Goal: Task Accomplishment & Management: Use online tool/utility

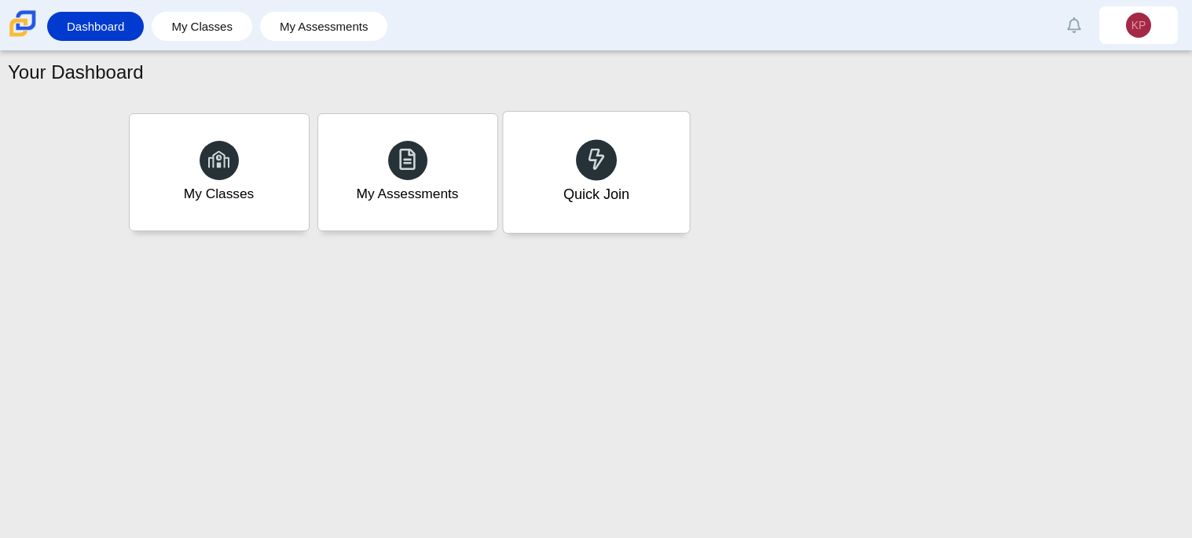
click at [619, 186] on div "Quick Join" at bounding box center [596, 194] width 66 height 20
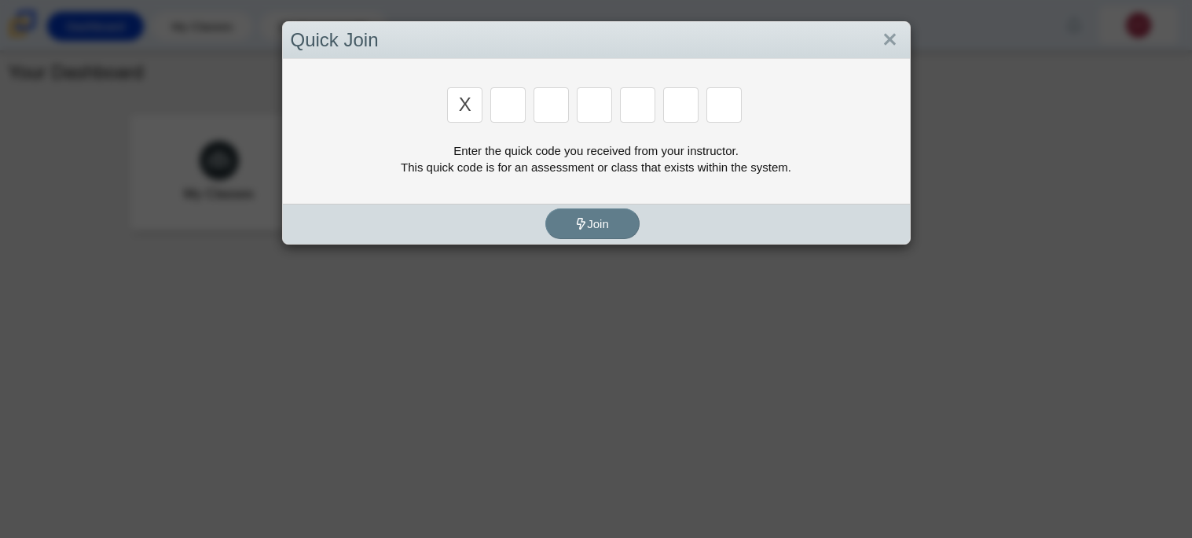
type input "x"
type input "d"
type input "5"
type input "4"
type input "v"
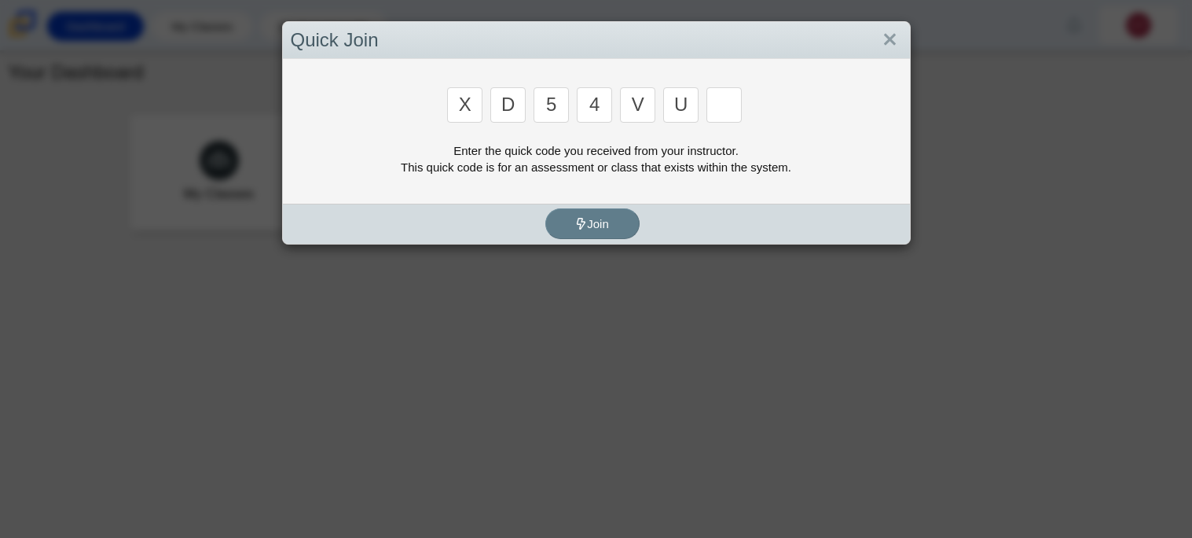
type input "u"
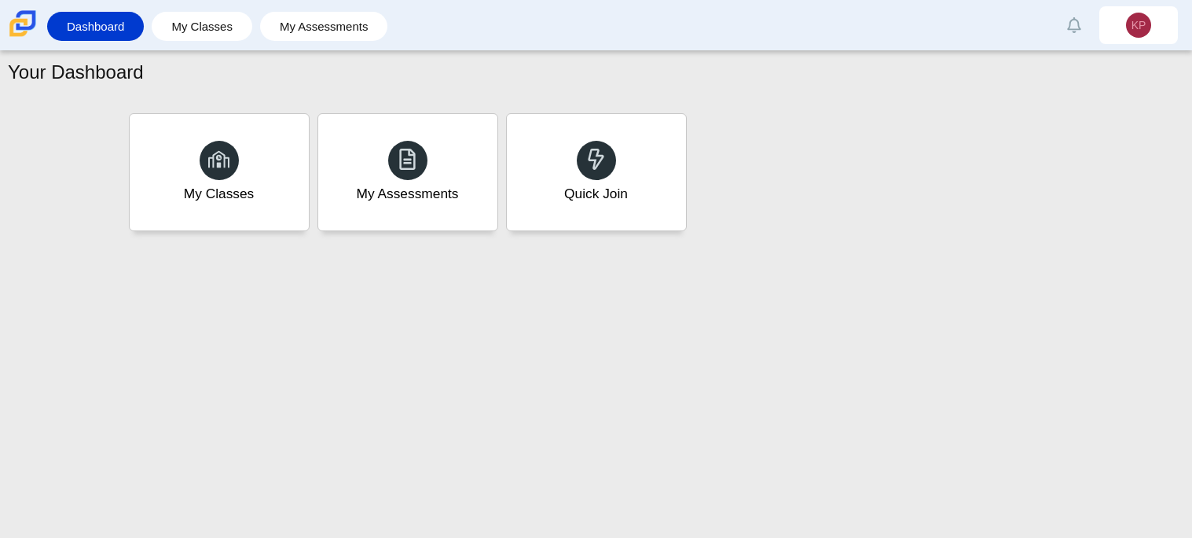
type input "t"
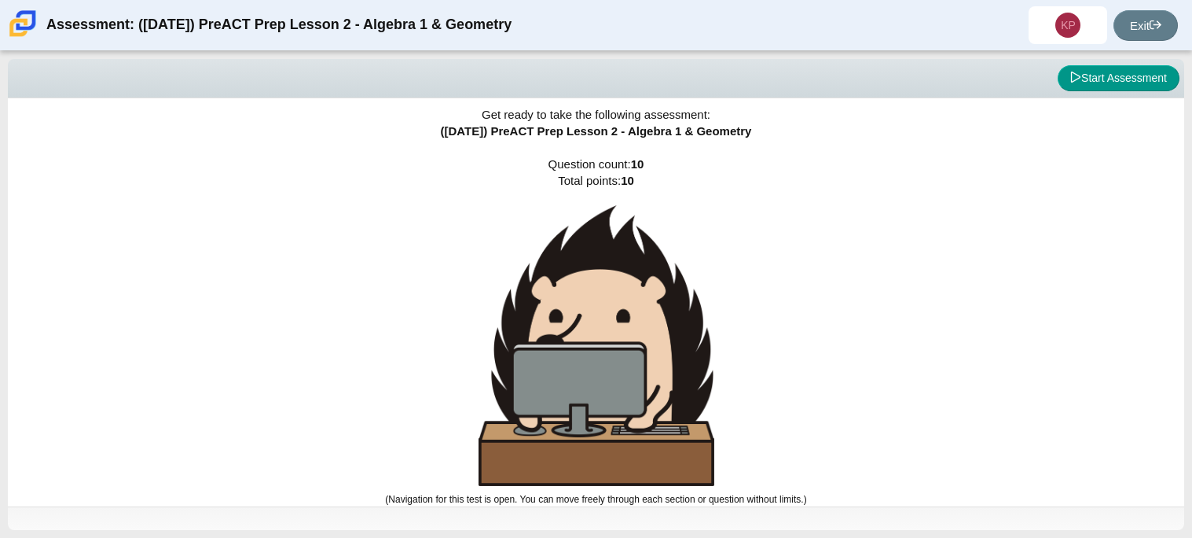
scroll to position [9, 0]
click at [1097, 69] on button "Start Assessment" at bounding box center [1119, 78] width 122 height 27
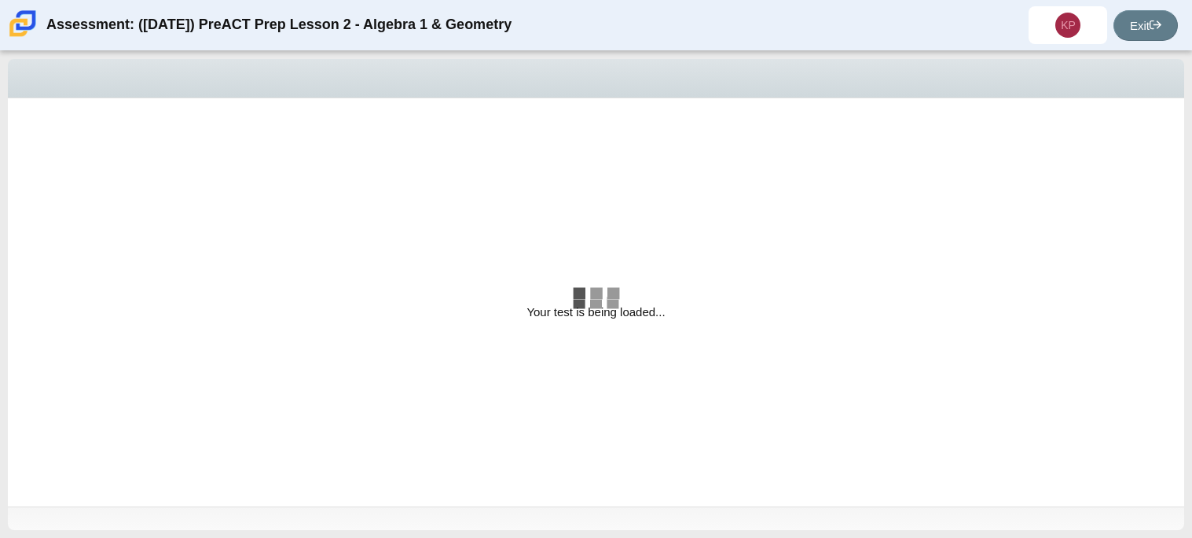
select select "bbf5d072-3e0b-44c4-9a12-6e7c9033f65b"
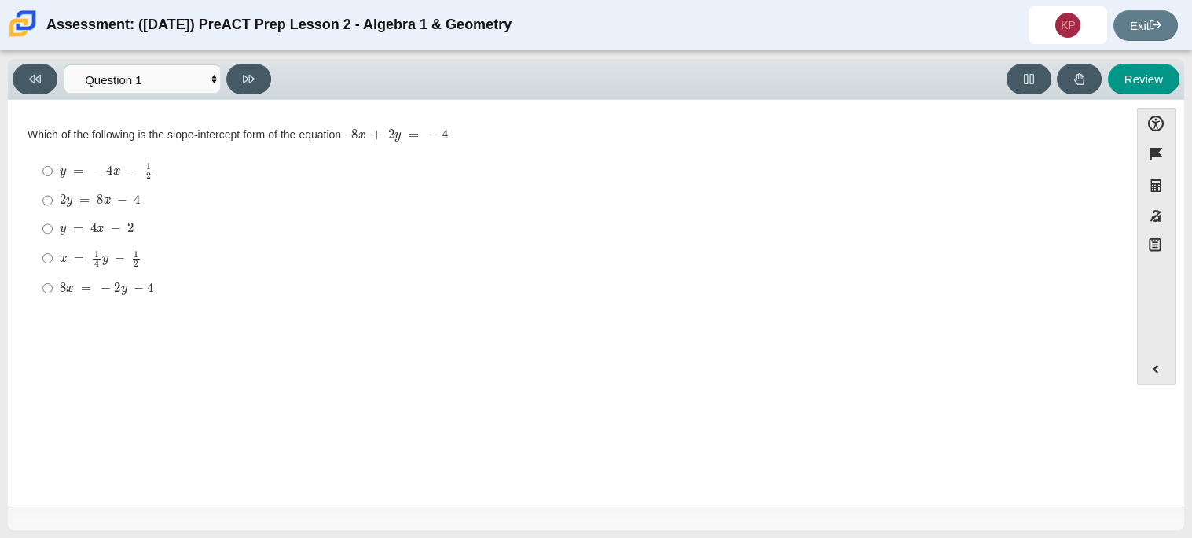
click at [71, 204] on mjx-c "Assessment items" at bounding box center [69, 202] width 6 height 9
click at [53, 204] on input "2 y = 8 x − 4 2 y = 8 x − 4" at bounding box center [47, 200] width 10 height 28
radio input "true"
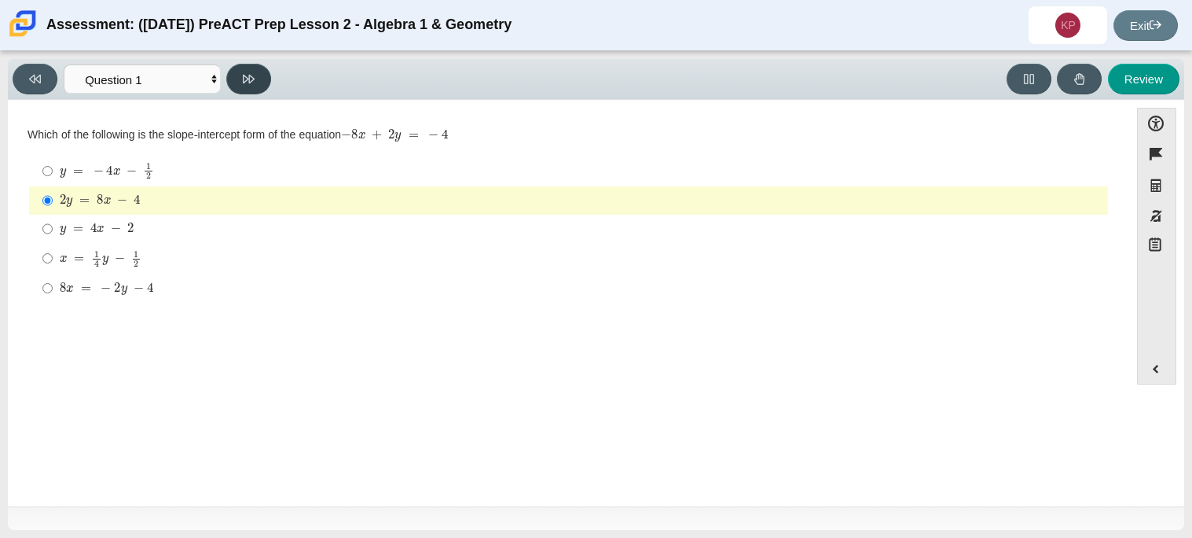
click at [244, 82] on icon at bounding box center [249, 79] width 12 height 9
select select "ed62e223-81bd-4cbf-ab48-ab975844bd1f"
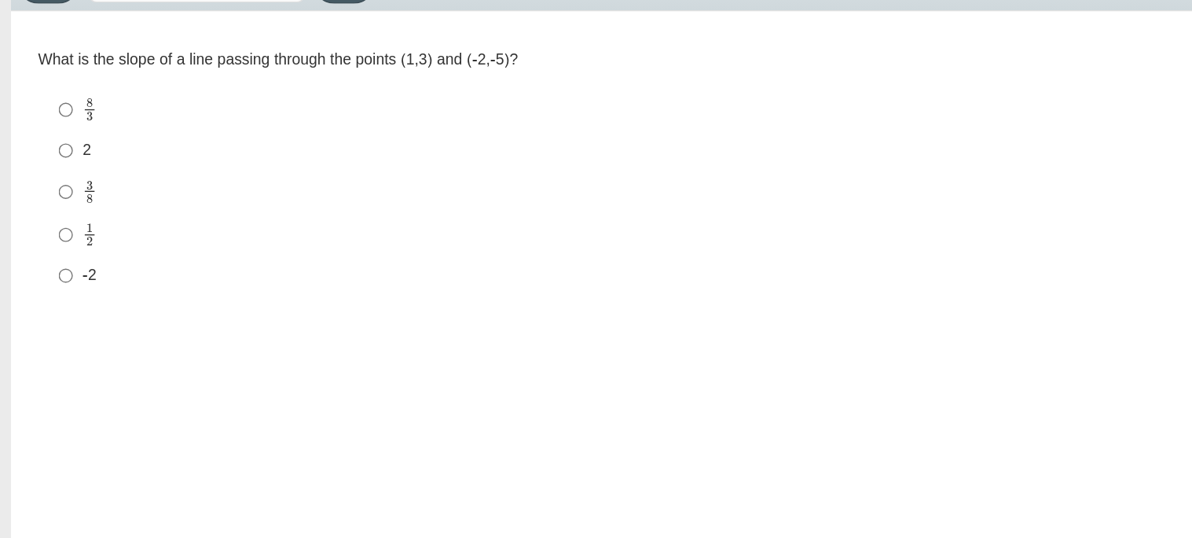
click at [71, 198] on div "2" at bounding box center [581, 201] width 1042 height 16
click at [53, 198] on input "2 2" at bounding box center [47, 200] width 10 height 28
radio input "true"
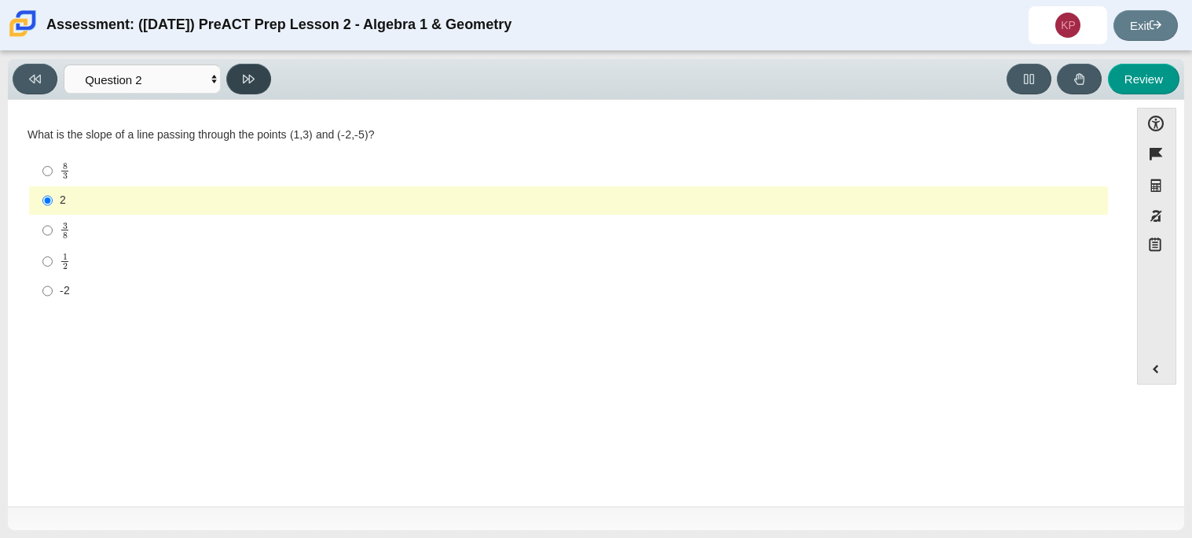
click at [246, 75] on icon at bounding box center [249, 79] width 12 height 9
select select "97f4f5fa-a52e-4fed-af51-565bfcdf47cb"
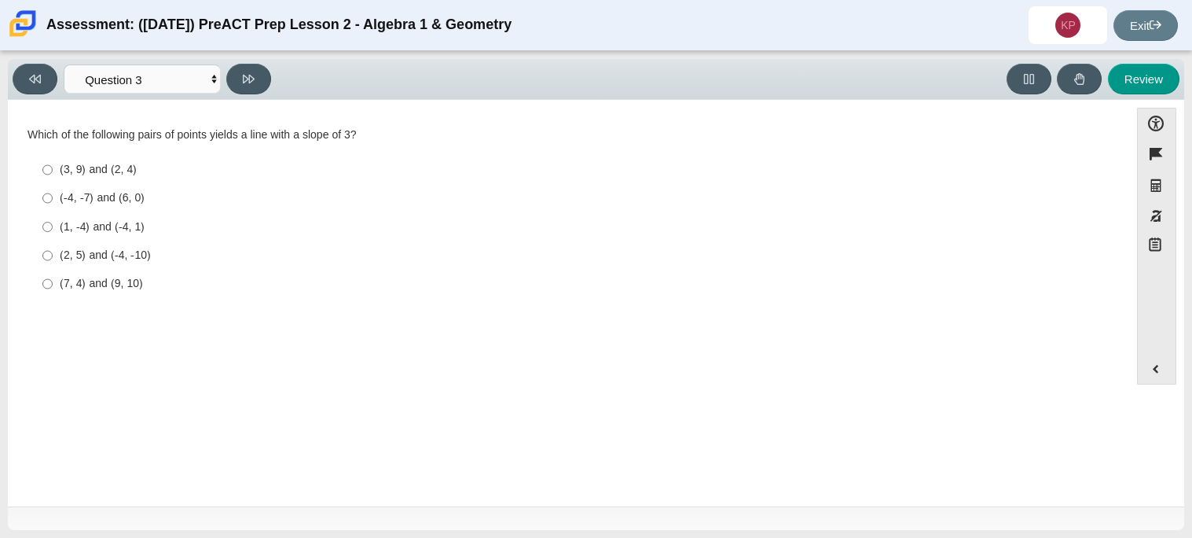
click at [98, 201] on div "(-4, -7) and (6, 0)" at bounding box center [581, 198] width 1042 height 16
click at [53, 201] on input "(-4, -7) and (6, 0) (-4, -7) and (6, 0)" at bounding box center [47, 198] width 10 height 28
radio input "true"
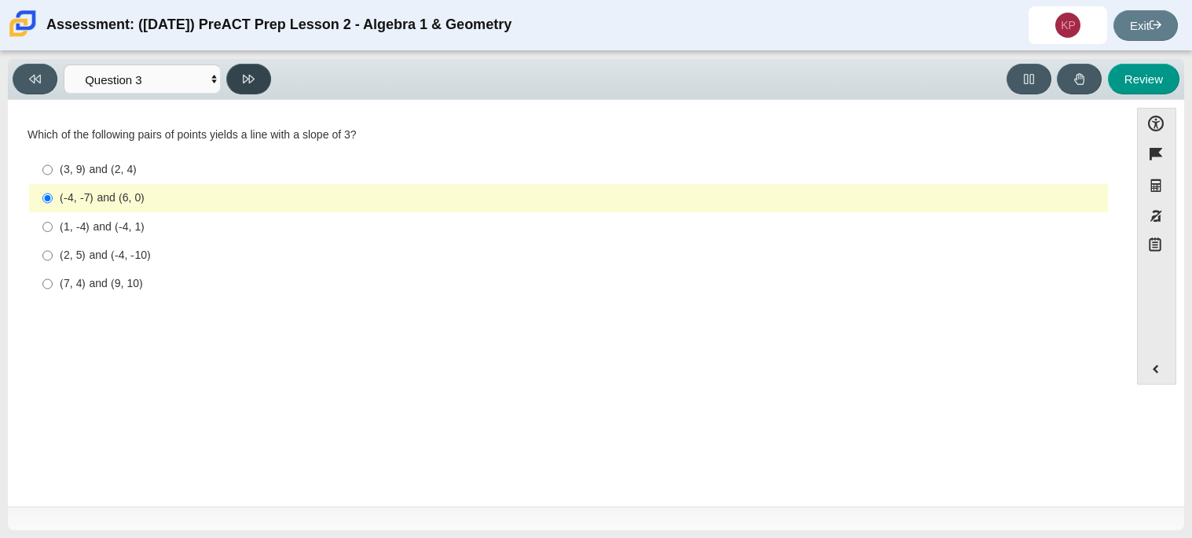
click at [255, 88] on button at bounding box center [248, 79] width 45 height 31
select select "89427bb7-e313-4f00-988f-8b8255897029"
